Goal: Find specific page/section: Find specific page/section

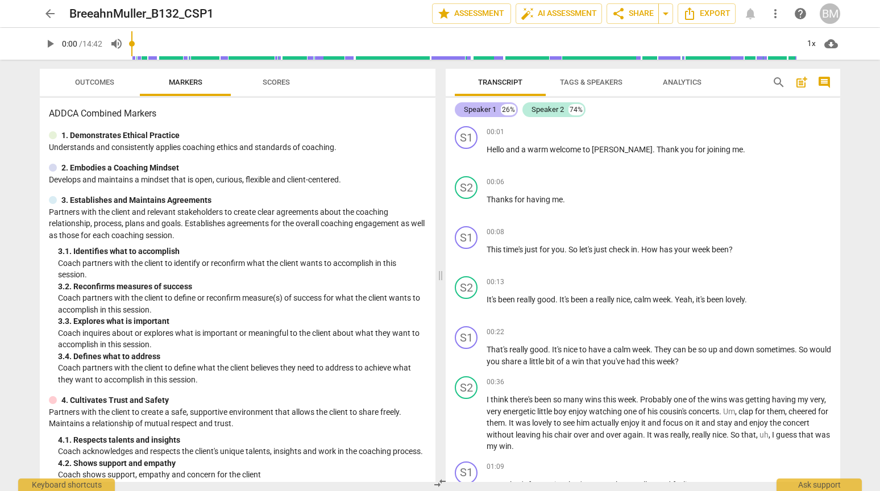
click at [484, 111] on div "Speaker 1" at bounding box center [480, 109] width 32 height 11
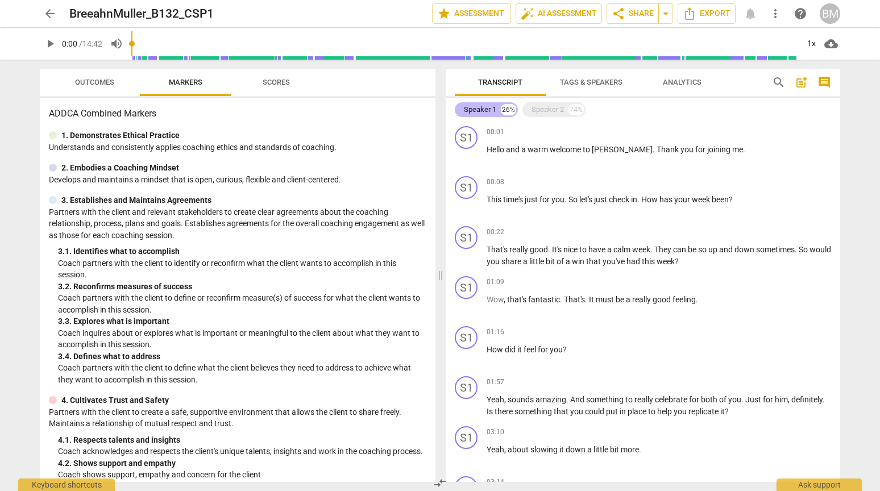
click at [487, 107] on div "Speaker 1" at bounding box center [480, 109] width 32 height 11
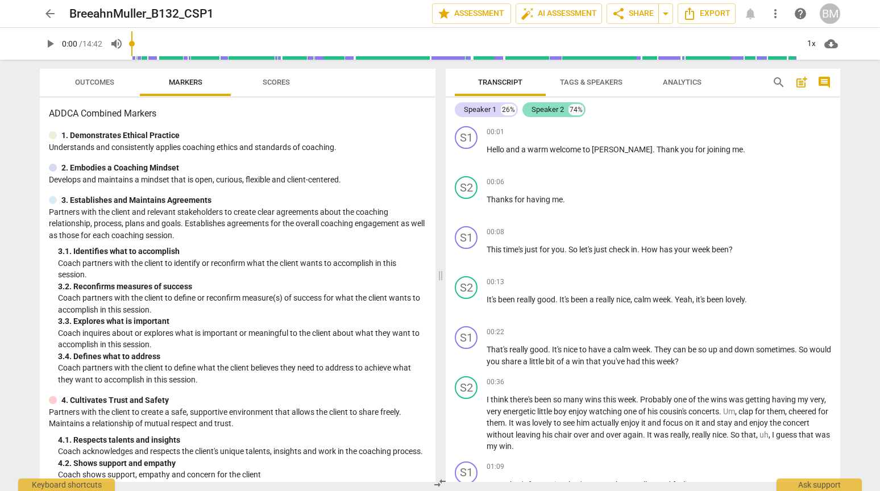
click at [551, 107] on div "Speaker 2" at bounding box center [548, 109] width 32 height 11
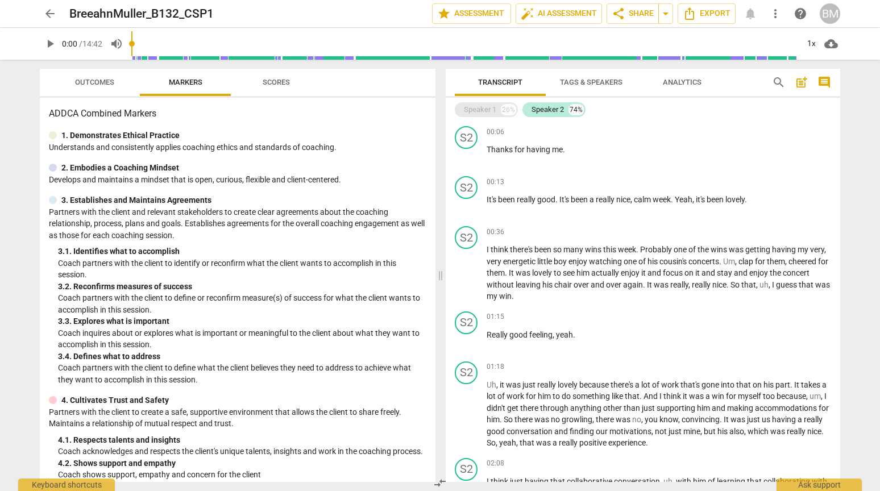
click at [488, 107] on div "Speaker 1" at bounding box center [480, 109] width 32 height 11
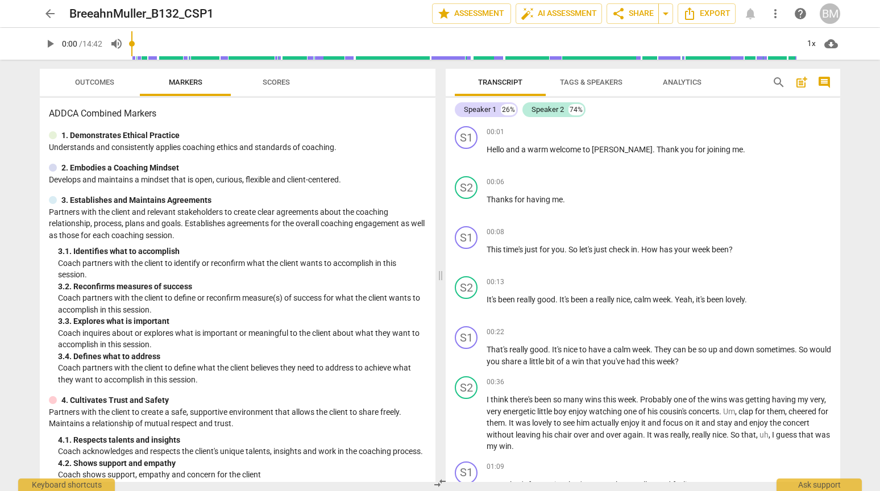
click at [512, 86] on span "Transcript" at bounding box center [500, 82] width 44 height 9
click at [497, 110] on div "Speaker 1 26%" at bounding box center [486, 109] width 63 height 15
click at [479, 112] on div "Speaker 1" at bounding box center [480, 109] width 32 height 11
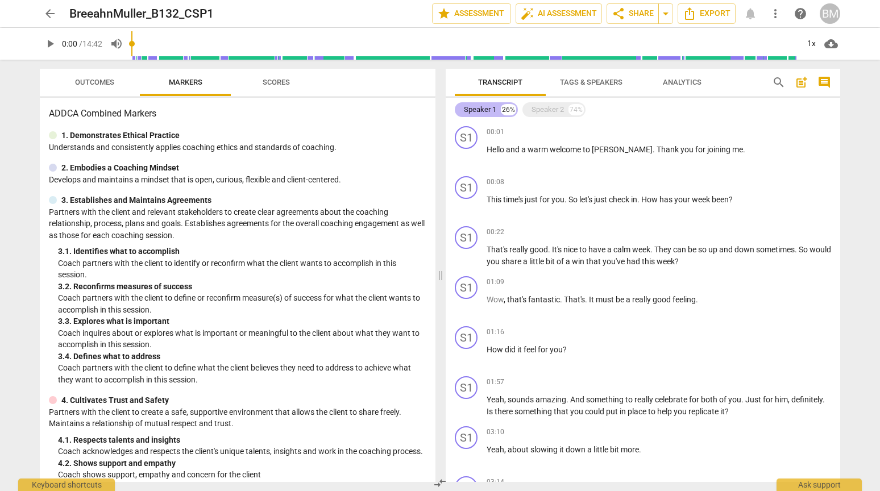
click at [479, 112] on div "Speaker 1" at bounding box center [480, 109] width 32 height 11
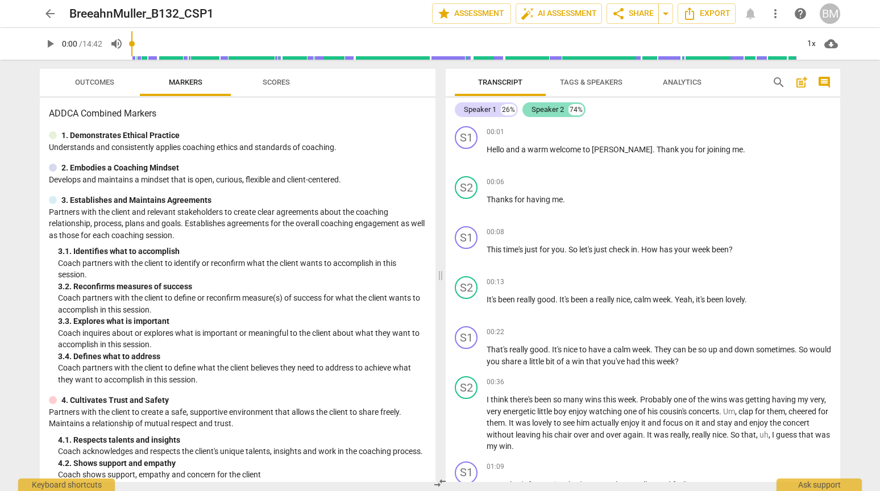
click at [546, 112] on div "Speaker 2" at bounding box center [548, 109] width 32 height 11
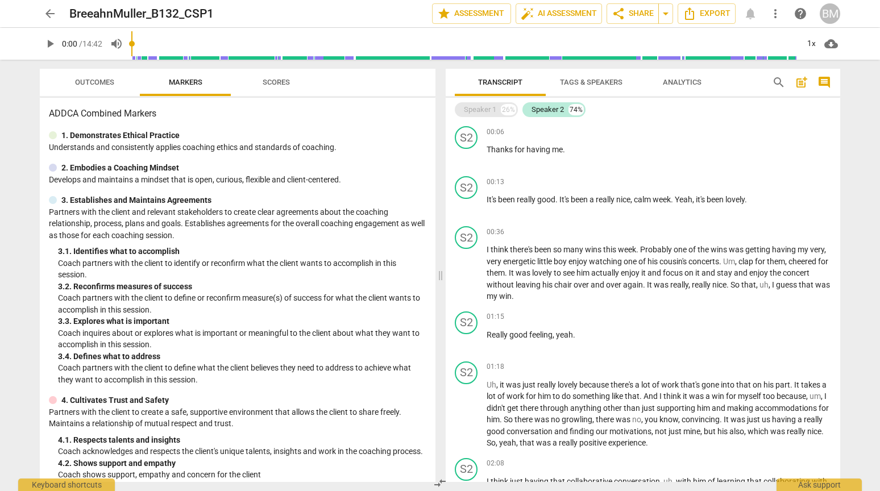
click at [487, 111] on div "Speaker 1" at bounding box center [480, 109] width 32 height 11
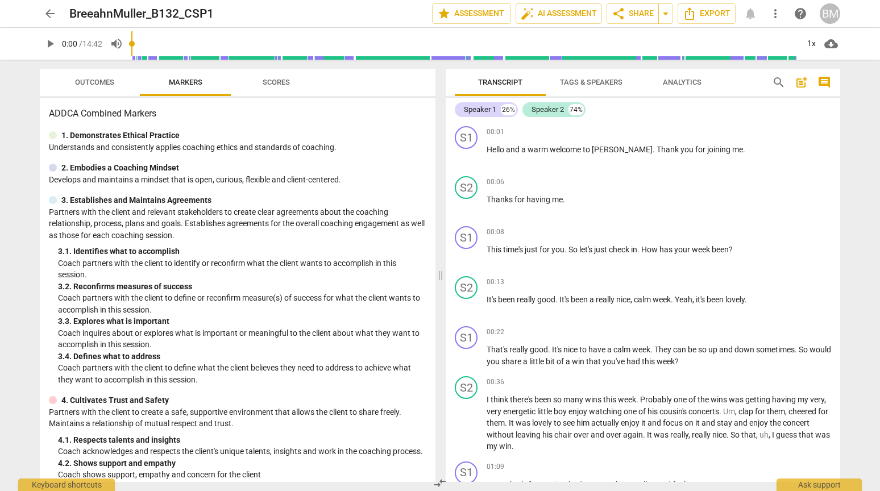
click at [589, 84] on span "Tags & Speakers" at bounding box center [591, 82] width 63 height 9
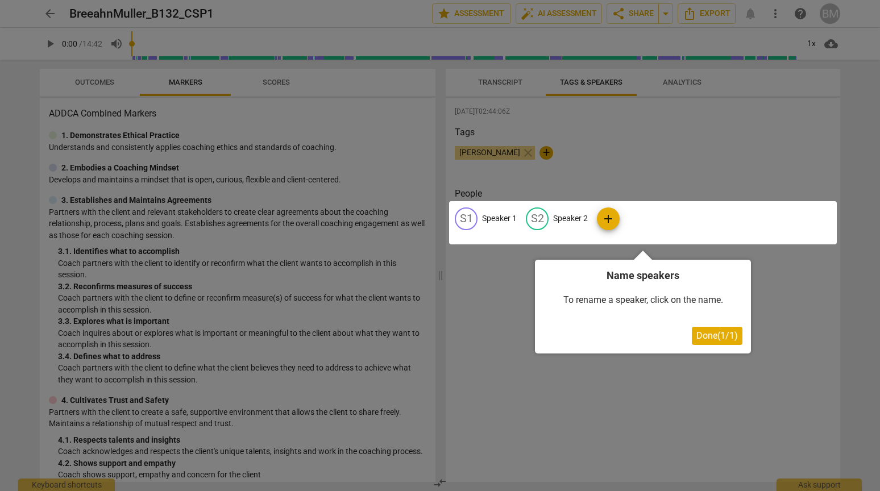
drag, startPoint x: 500, startPoint y: 152, endPoint x: 487, endPoint y: 221, distance: 70.0
click at [487, 225] on div at bounding box center [440, 245] width 880 height 491
click at [488, 219] on div at bounding box center [643, 222] width 388 height 43
click at [697, 330] on button "Done ( 1 / 1 )" at bounding box center [717, 336] width 51 height 18
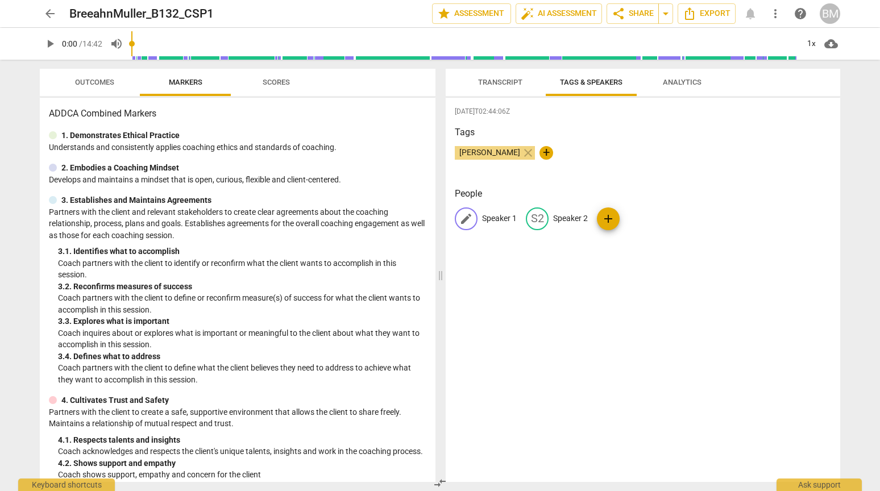
click at [467, 219] on span "edit" at bounding box center [466, 219] width 14 height 14
type input "Breeahn"
click at [631, 216] on p "Speaker 2" at bounding box center [644, 219] width 35 height 12
type input "[PERSON_NAME]"
click at [587, 271] on div "[DATE]T02:44:06Z Tags [PERSON_NAME] close + People [PERSON_NAME] edit [PERSON_N…" at bounding box center [643, 290] width 395 height 384
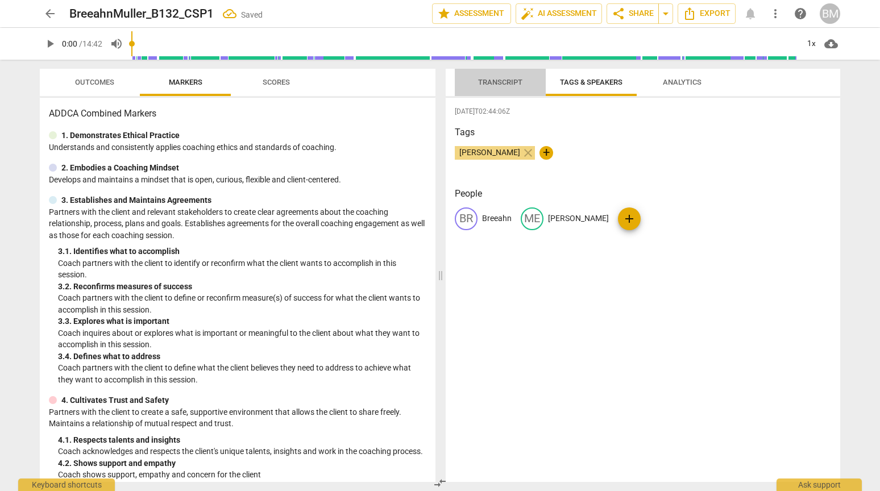
click at [503, 82] on span "Transcript" at bounding box center [500, 82] width 44 height 9
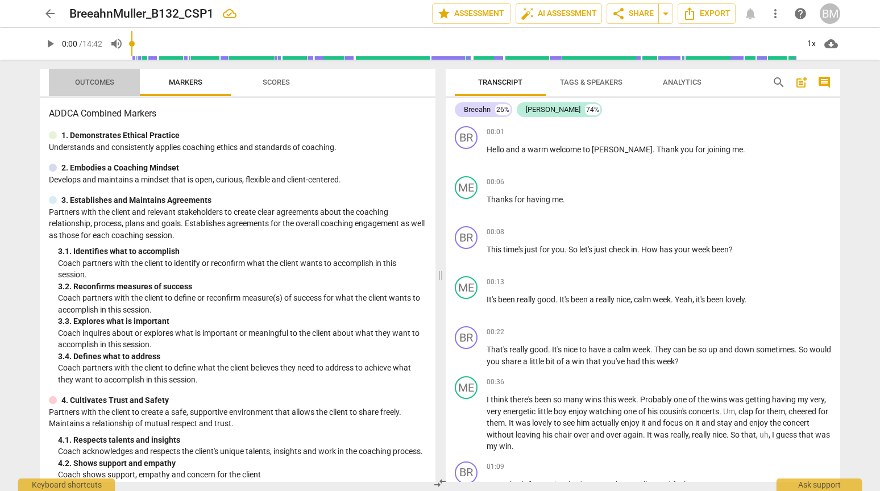
click at [93, 80] on span "Outcomes" at bounding box center [94, 82] width 39 height 9
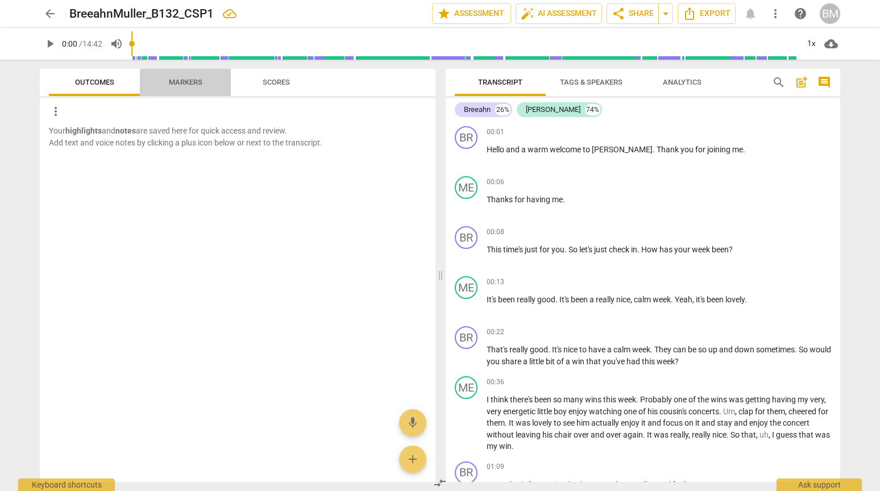
click at [188, 77] on span "Markers" at bounding box center [185, 82] width 61 height 15
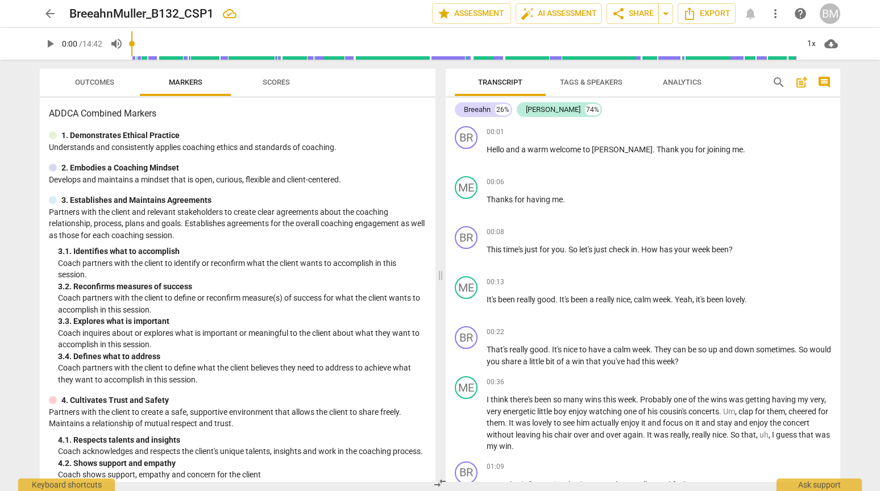
click at [279, 77] on span "Scores" at bounding box center [276, 82] width 55 height 15
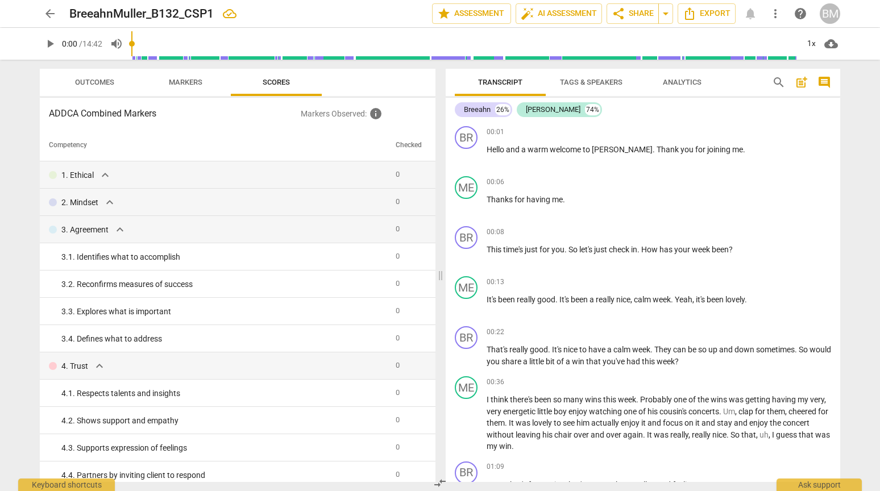
click at [50, 12] on span "arrow_back" at bounding box center [50, 14] width 14 height 14
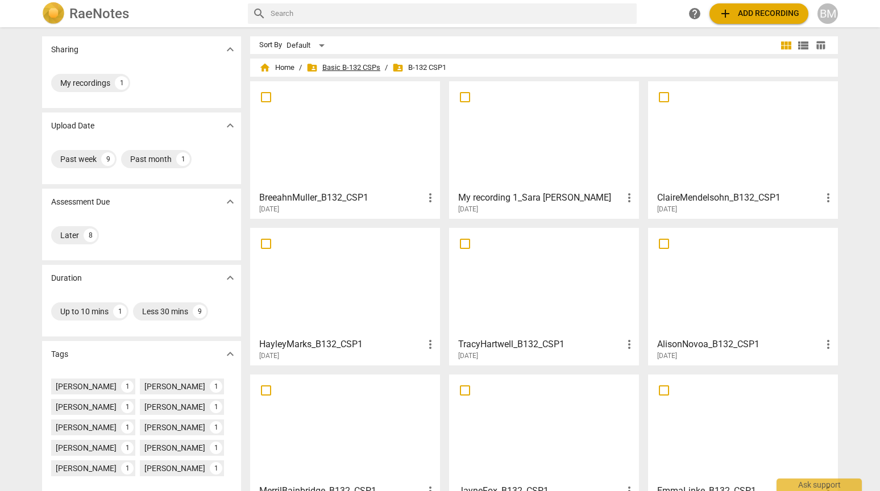
click at [357, 68] on span "folder_shared Basic B-132 CSPs" at bounding box center [343, 67] width 74 height 11
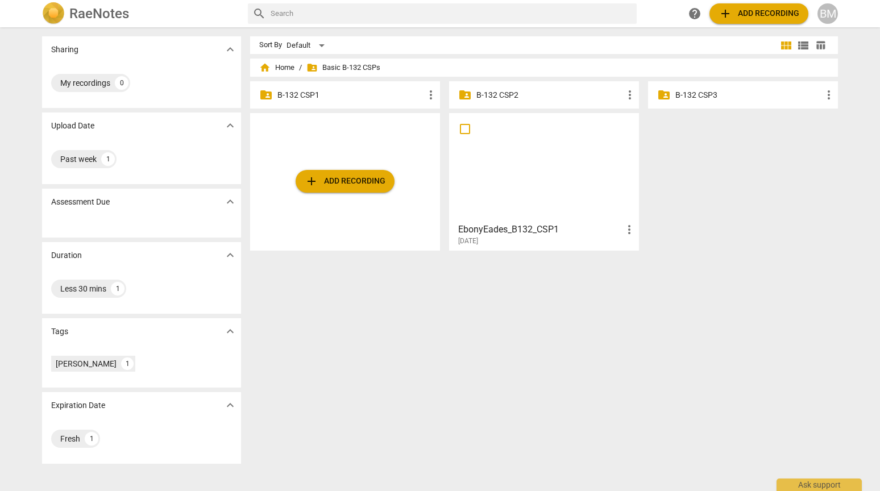
click at [366, 67] on span "folder_shared Basic B-132 CSPs" at bounding box center [343, 67] width 74 height 11
click at [320, 87] on div "folder_shared B-132 CSP1 more_vert" at bounding box center [345, 94] width 190 height 27
click at [321, 97] on p "B-132 CSP1" at bounding box center [350, 95] width 147 height 12
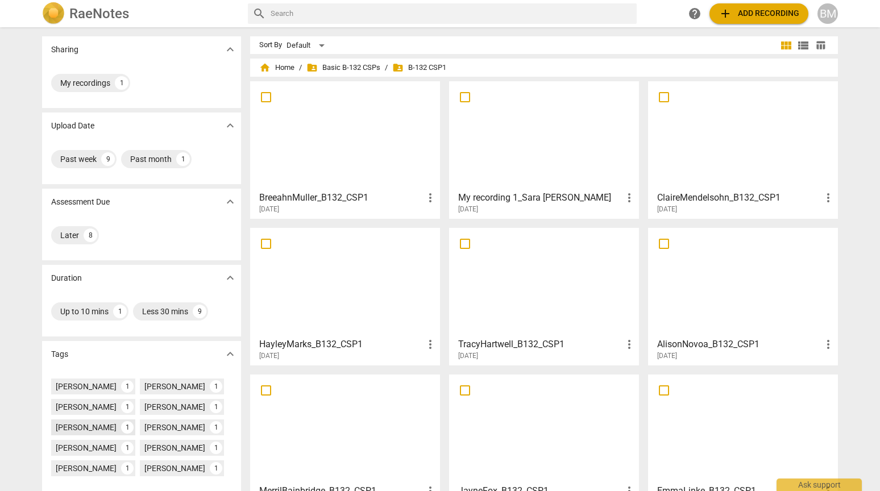
click at [76, 424] on div "[PERSON_NAME]" at bounding box center [86, 427] width 61 height 11
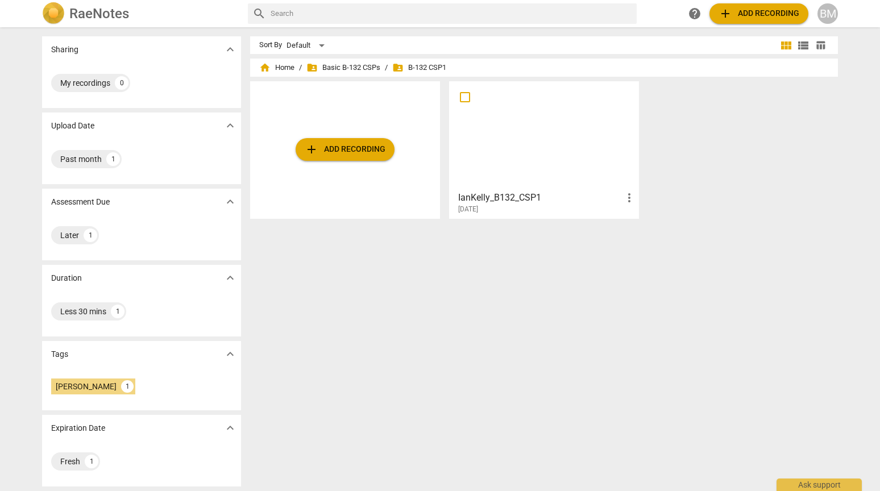
click at [519, 171] on div at bounding box center [544, 135] width 182 height 101
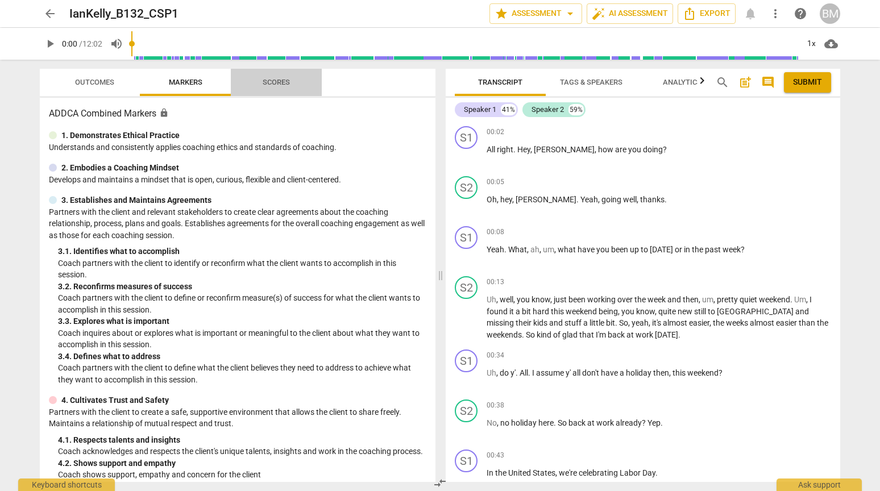
click at [280, 75] on span "Scores" at bounding box center [276, 82] width 55 height 15
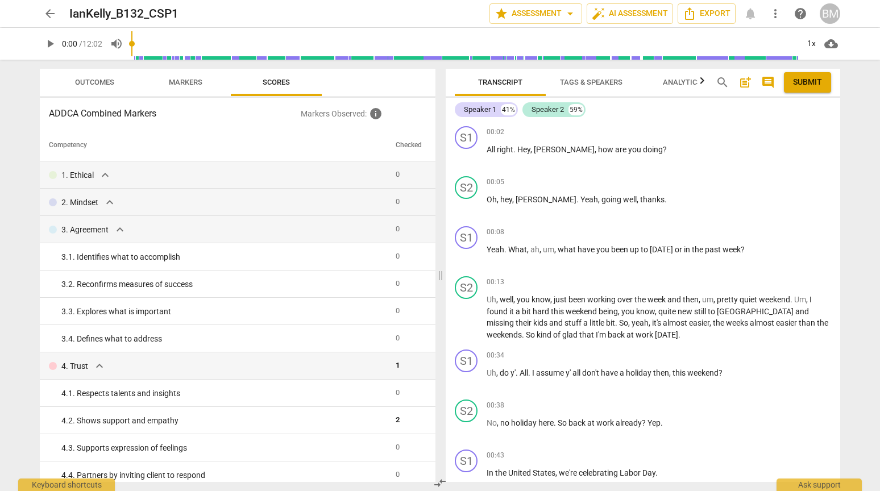
click at [188, 79] on span "Markers" at bounding box center [186, 82] width 34 height 9
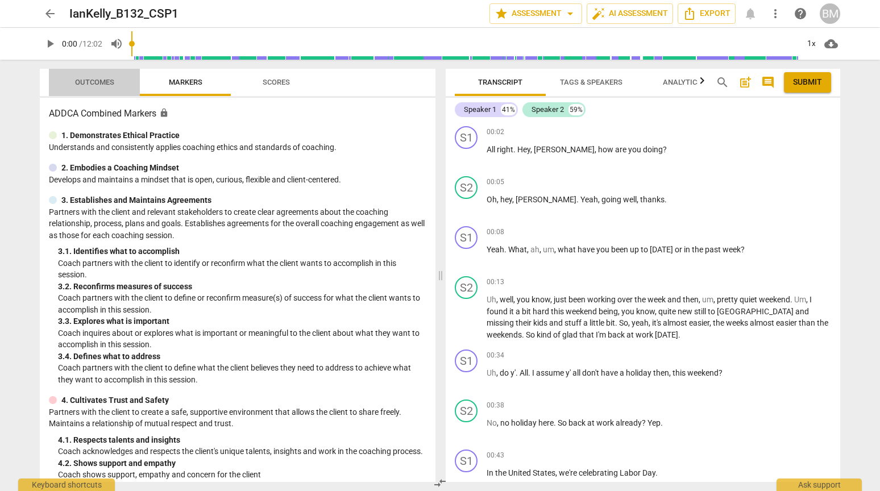
click at [99, 75] on span "Outcomes" at bounding box center [94, 82] width 67 height 15
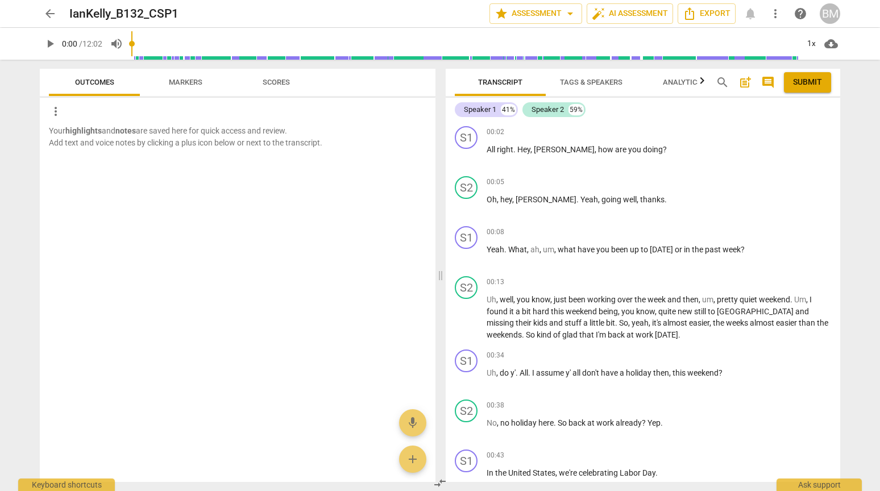
click at [55, 14] on span "arrow_back" at bounding box center [50, 14] width 14 height 14
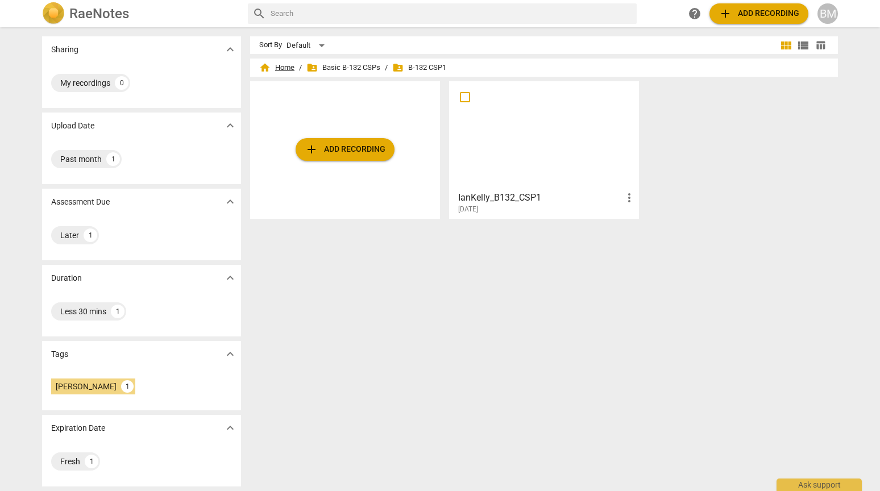
click at [277, 68] on span "home Home" at bounding box center [276, 67] width 35 height 11
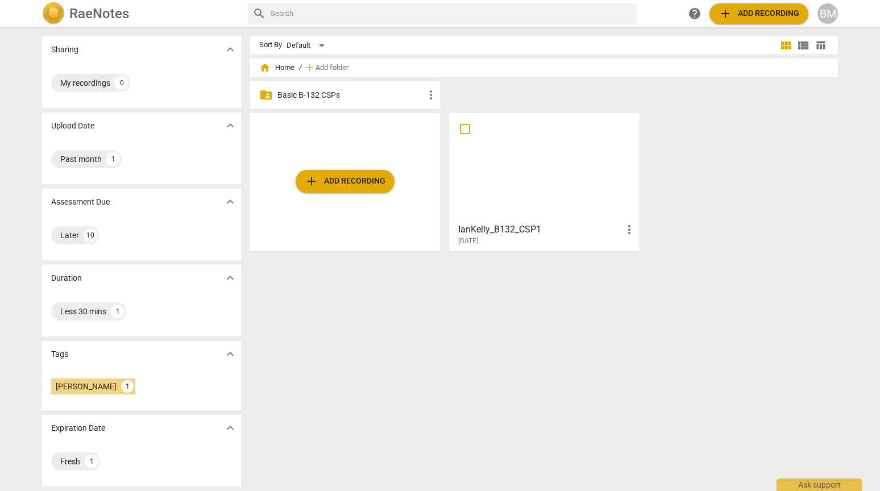
click at [303, 93] on p "Basic B-132 CSPs" at bounding box center [350, 95] width 147 height 12
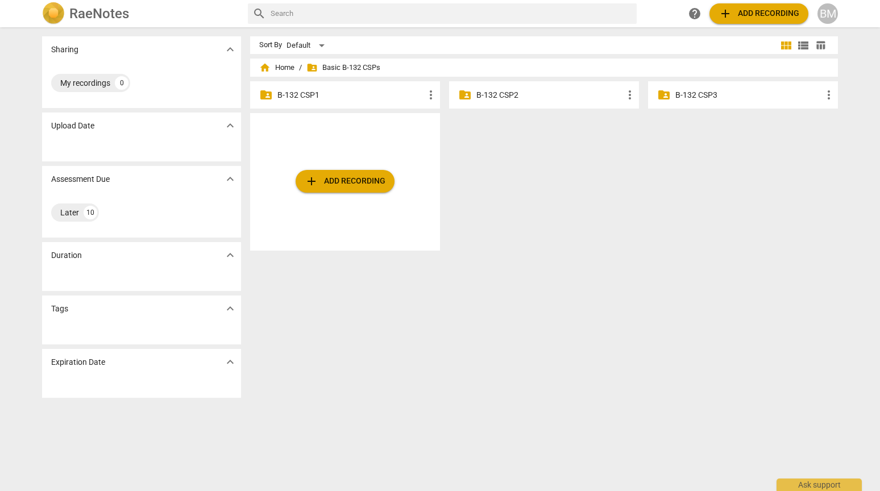
click at [588, 218] on div "add Add recording" at bounding box center [548, 186] width 597 height 147
